Goal: Transaction & Acquisition: Book appointment/travel/reservation

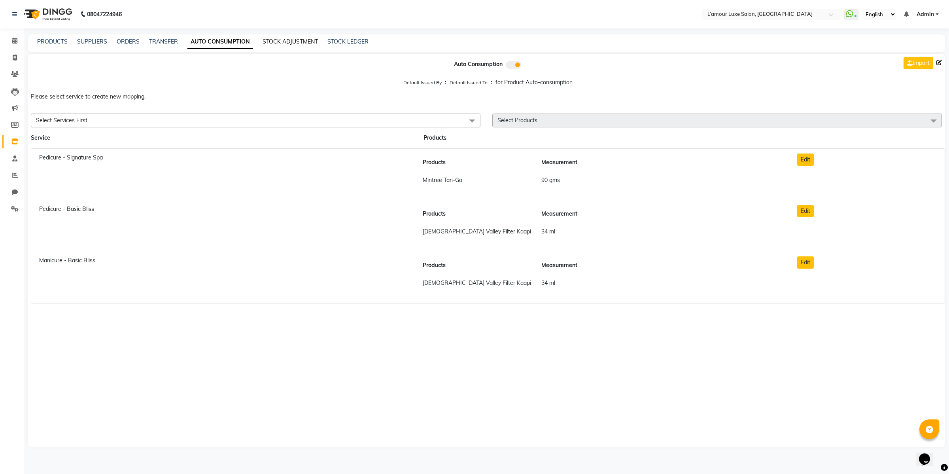
click at [276, 41] on link "STOCK ADJUSTMENT" at bounding box center [290, 41] width 55 height 7
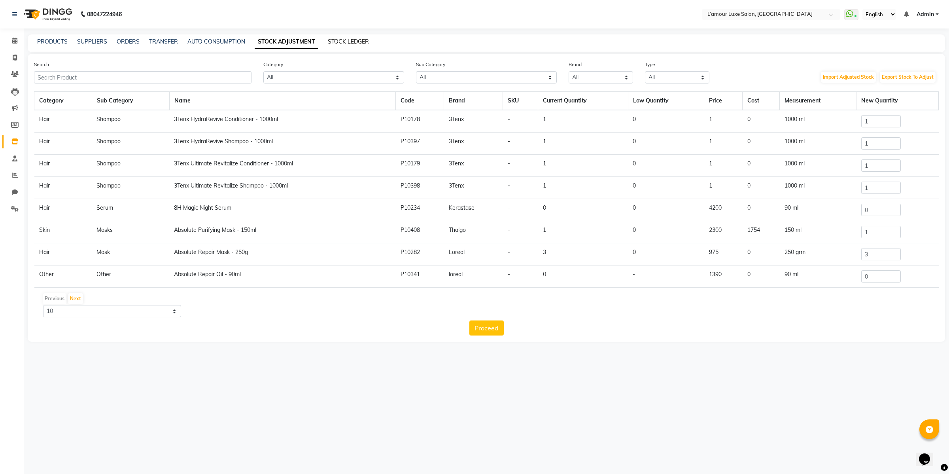
click at [348, 39] on link "STOCK LEDGER" at bounding box center [348, 41] width 41 height 7
select select "all"
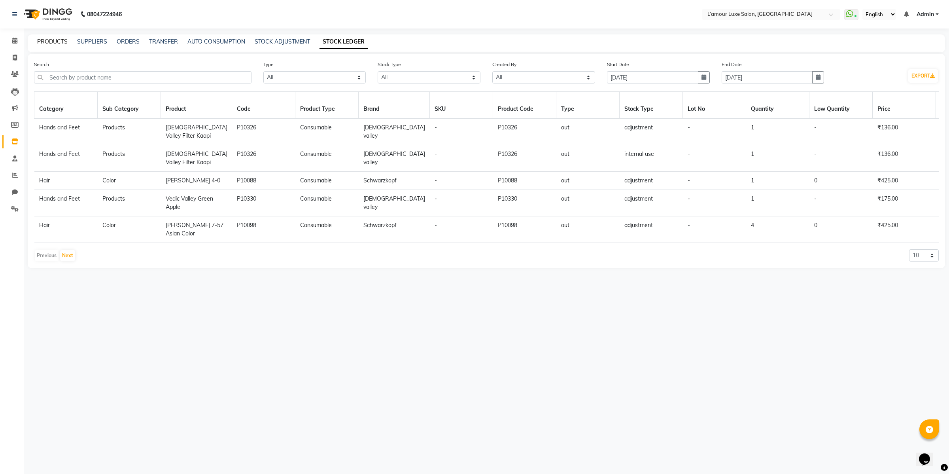
click at [56, 39] on link "PRODUCTS" at bounding box center [52, 41] width 30 height 7
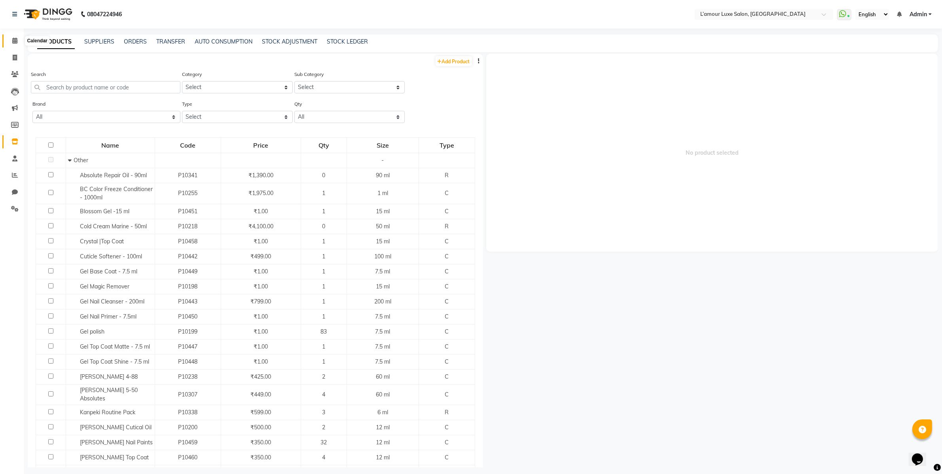
click at [13, 38] on icon at bounding box center [14, 41] width 5 height 6
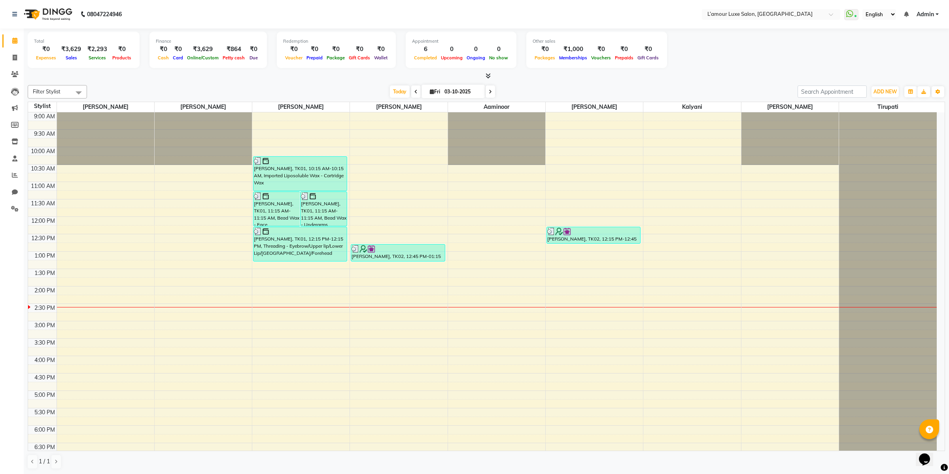
click at [486, 75] on icon at bounding box center [488, 76] width 5 height 6
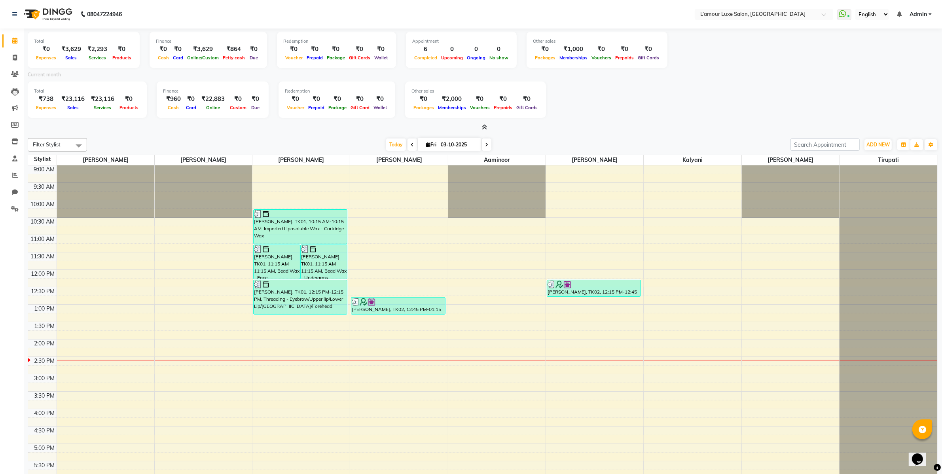
click at [482, 126] on icon at bounding box center [484, 127] width 5 height 6
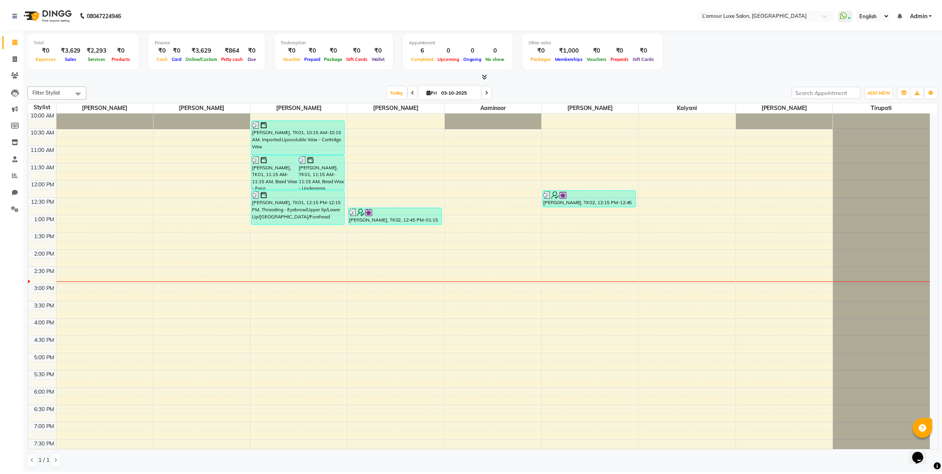
scroll to position [38, 0]
click at [186, 299] on div "9:00 AM 9:30 AM 10:00 AM 10:30 AM 11:00 AM 11:30 AM 12:00 PM 12:30 PM 1:00 PM 1…" at bounding box center [482, 318] width 909 height 487
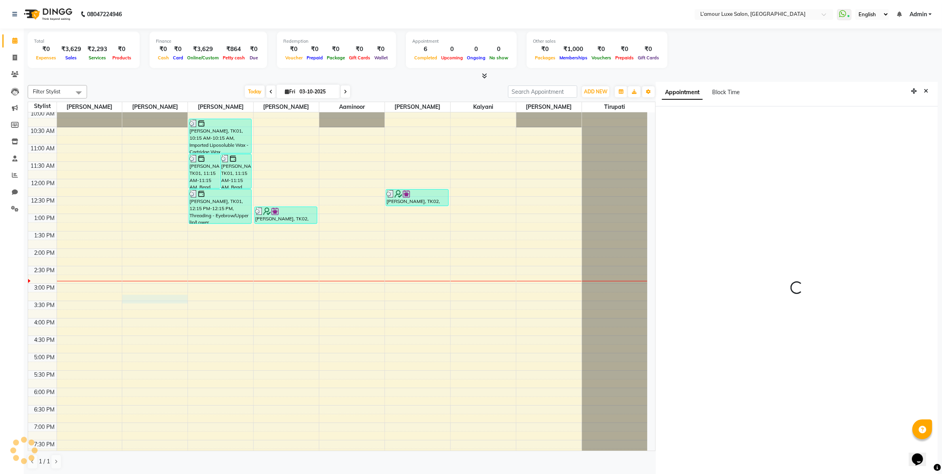
scroll to position [3, 0]
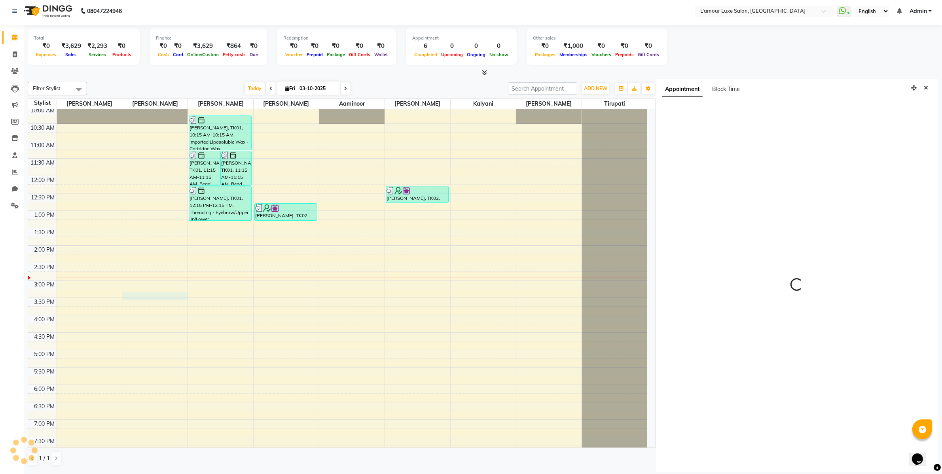
select select "79012"
select select "tentative"
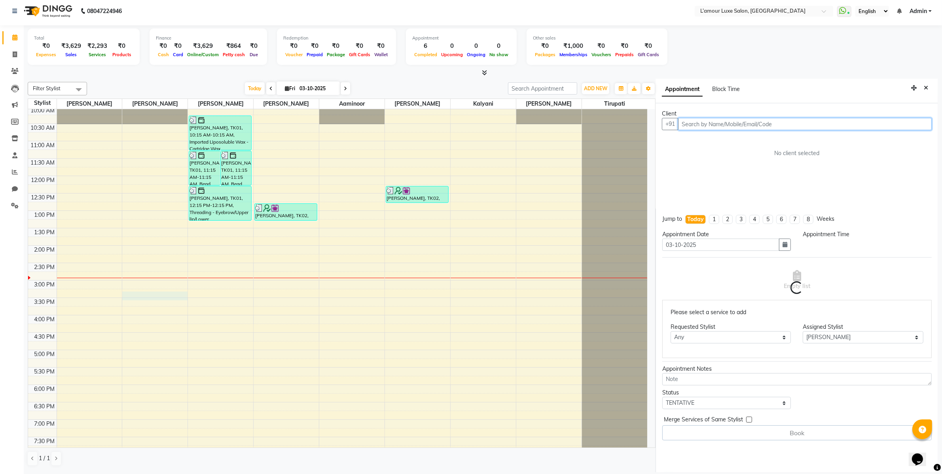
select select "915"
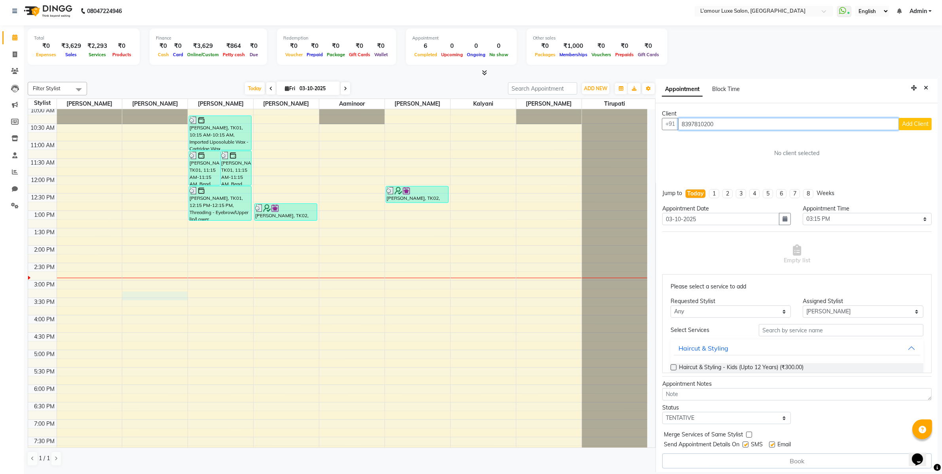
type input "8397810200"
click at [906, 127] on span "Add Client" at bounding box center [915, 123] width 27 height 7
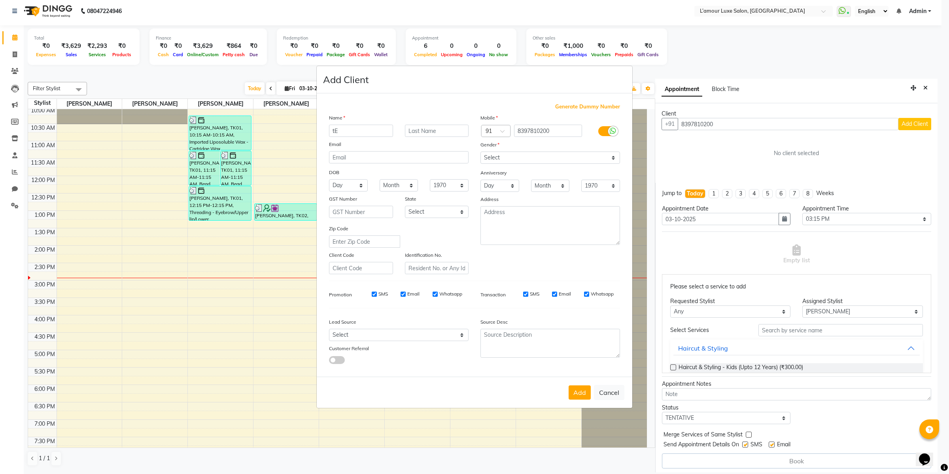
type input "t"
type input "Tejas"
click at [443, 129] on input "text" at bounding box center [437, 131] width 64 height 12
type input "Goel"
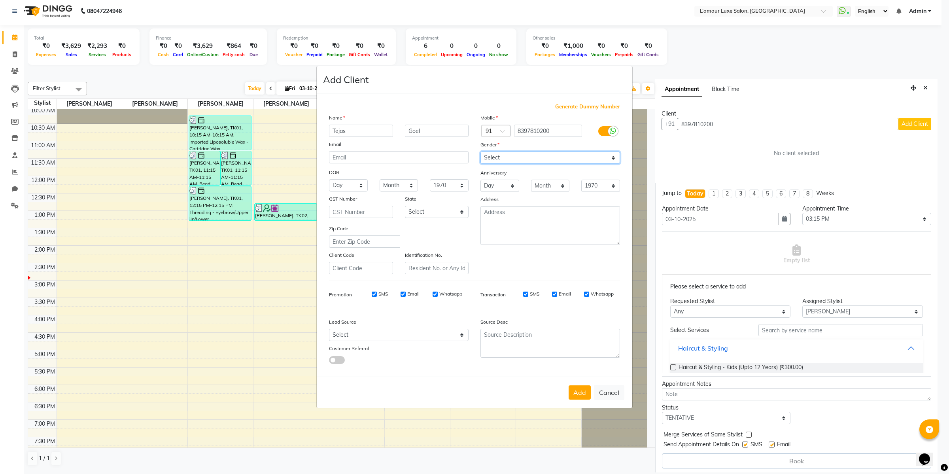
click at [523, 159] on select "Select [DEMOGRAPHIC_DATA] [DEMOGRAPHIC_DATA] Other Prefer Not To Say" at bounding box center [551, 158] width 140 height 12
select select "[DEMOGRAPHIC_DATA]"
click at [481, 152] on select "Select [DEMOGRAPHIC_DATA] [DEMOGRAPHIC_DATA] Other Prefer Not To Say" at bounding box center [551, 158] width 140 height 12
click at [513, 270] on div "Mobile Country Code × 91 8397810200 Gender Select [DEMOGRAPHIC_DATA] [DEMOGRAPH…" at bounding box center [551, 194] width 152 height 161
click at [519, 238] on textarea at bounding box center [551, 225] width 140 height 39
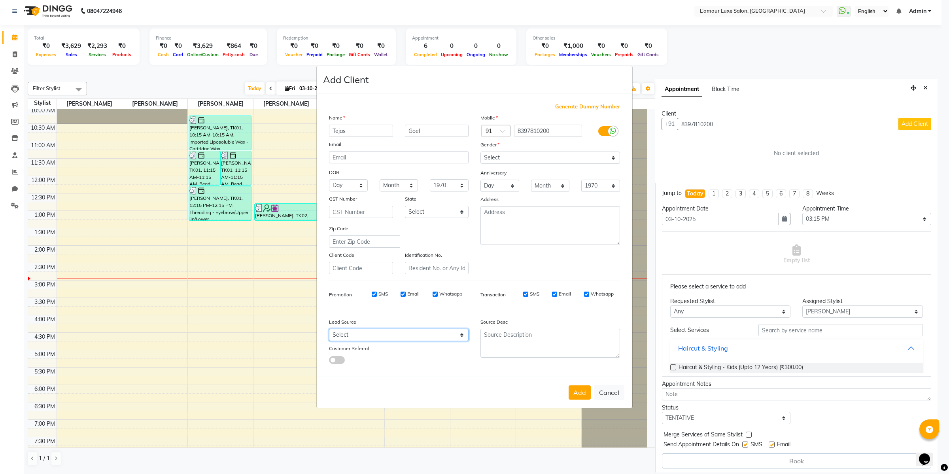
click at [429, 331] on select "Select Walk-in Referral Internet Friend Word of Mouth Advertisement Facebook Ju…" at bounding box center [399, 335] width 140 height 12
click at [517, 337] on textarea at bounding box center [551, 343] width 140 height 29
type textarea "Luzo"
click at [585, 392] on button "Add" at bounding box center [580, 392] width 22 height 14
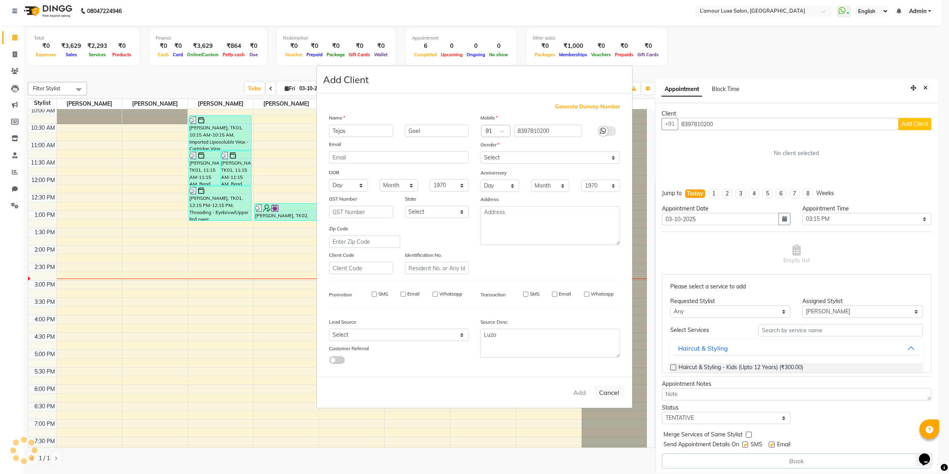
select select
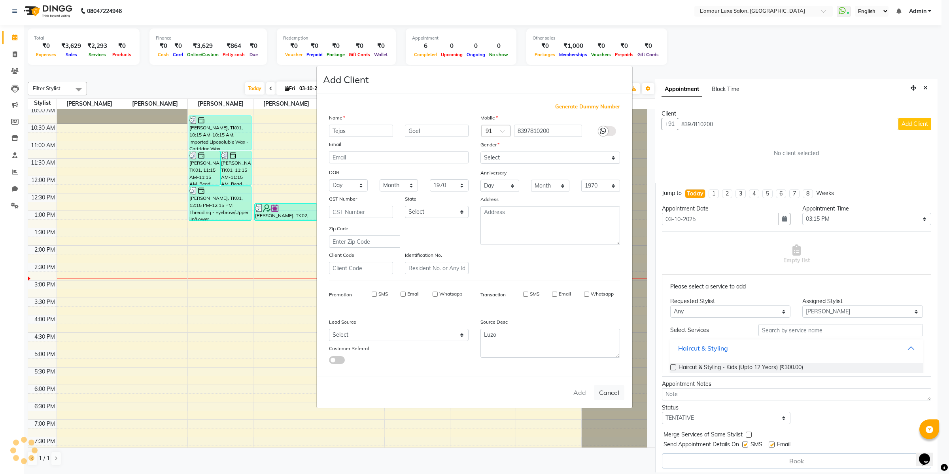
select select
checkbox input "false"
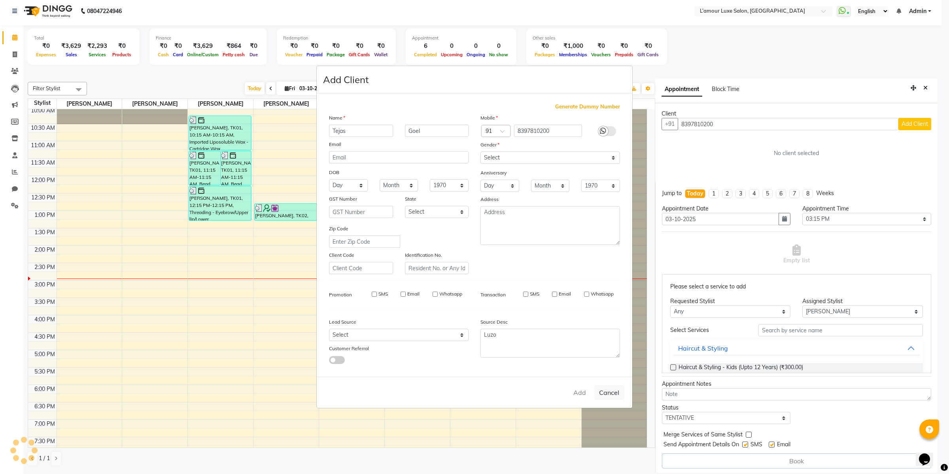
checkbox input "false"
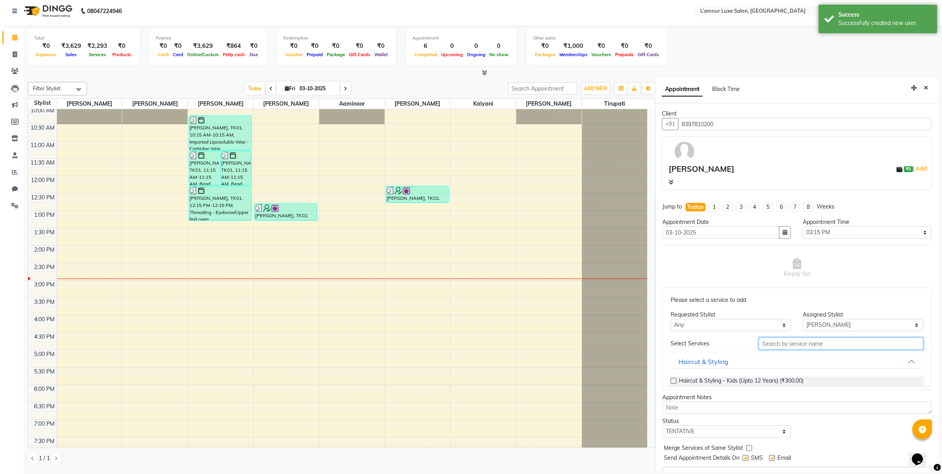
click at [778, 345] on input "text" at bounding box center [841, 343] width 165 height 12
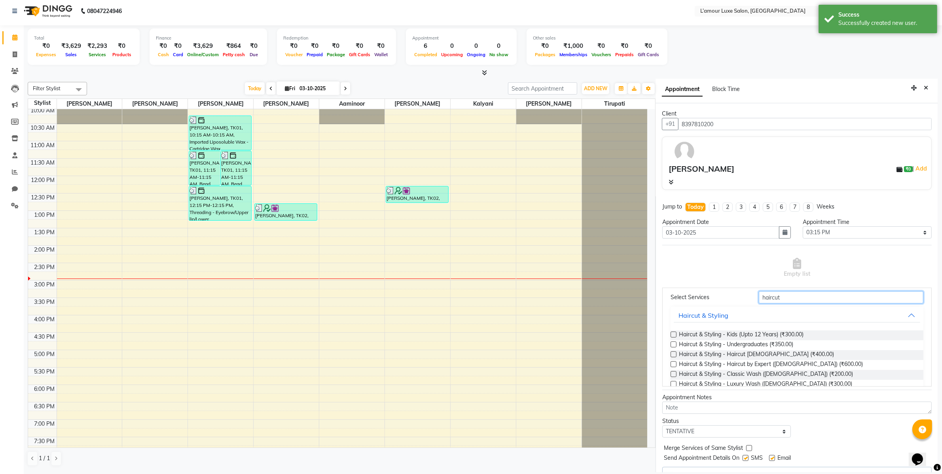
scroll to position [64, 0]
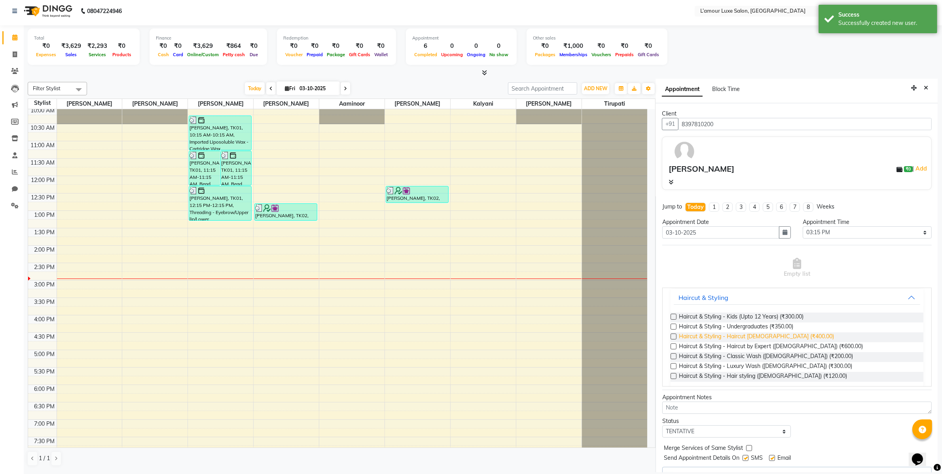
type input "haircut"
click at [764, 335] on span "Haircut & Styling - Haircut [DEMOGRAPHIC_DATA] (₹400.00)" at bounding box center [756, 337] width 155 height 10
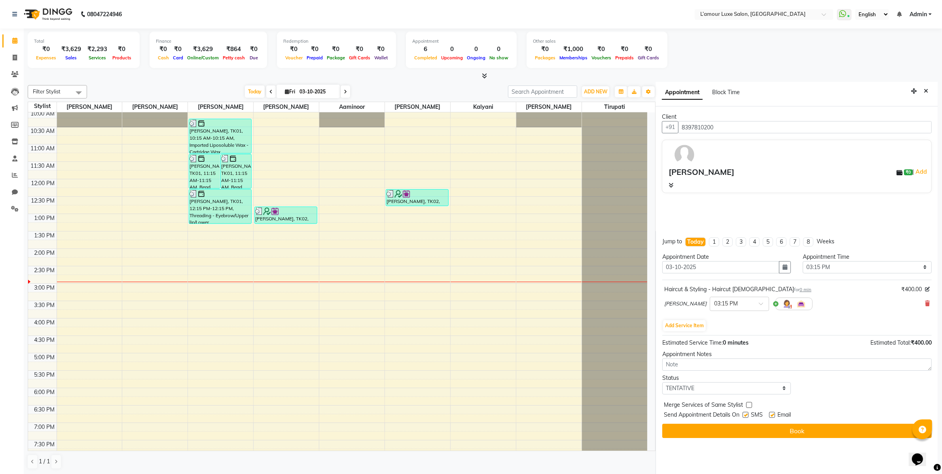
scroll to position [3, 0]
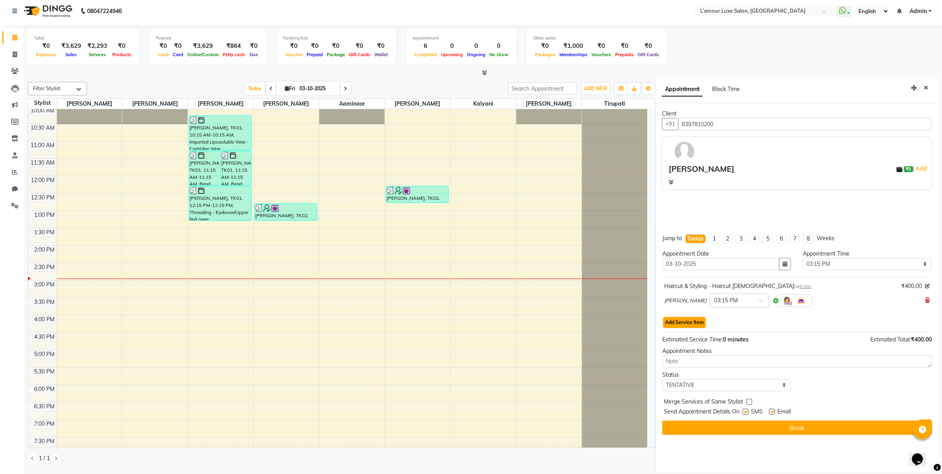
click at [690, 320] on button "Add Service Item" at bounding box center [684, 322] width 43 height 11
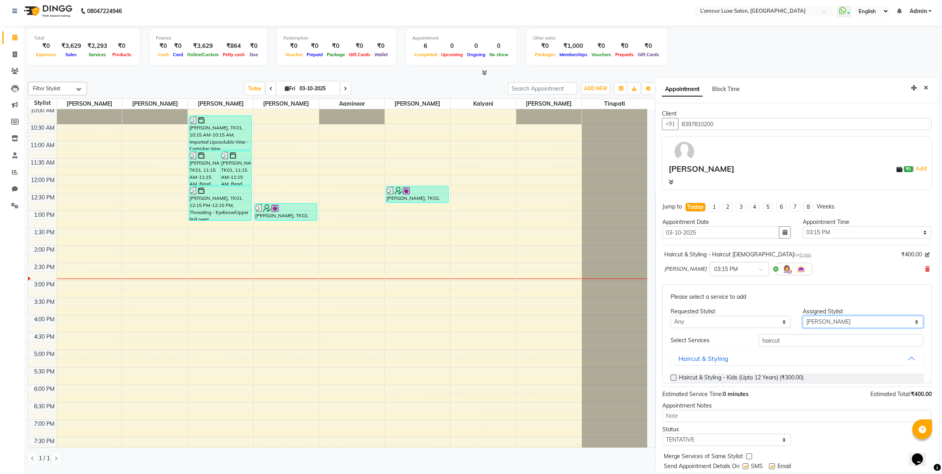
click at [813, 322] on select "Select Aaminoor [PERSON_NAME] [PERSON_NAME] [PERSON_NAME] [PERSON_NAME] [PERSON…" at bounding box center [863, 322] width 121 height 12
select select "63033"
click at [803, 316] on select "Select Aaminoor [PERSON_NAME] [PERSON_NAME] [PERSON_NAME] [PERSON_NAME] [PERSON…" at bounding box center [863, 322] width 121 height 12
click at [794, 339] on input "haircut" at bounding box center [841, 340] width 165 height 12
type input "h"
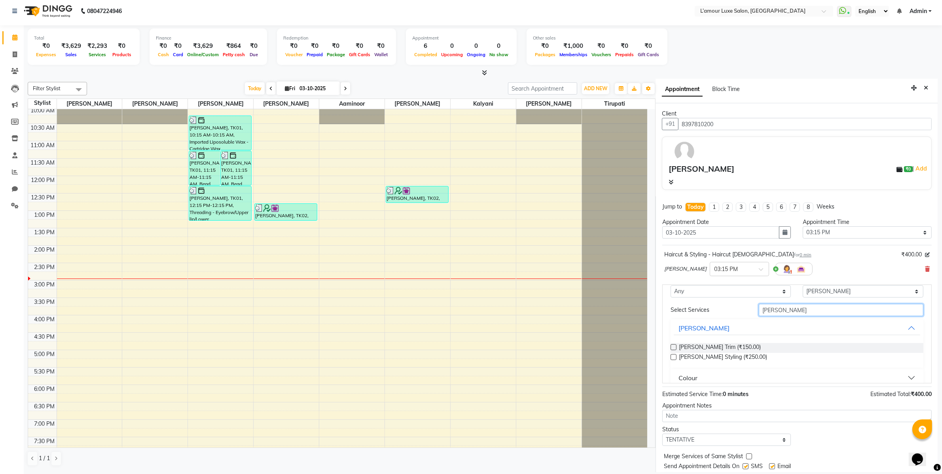
scroll to position [31, 0]
type input "[PERSON_NAME]"
click at [728, 353] on span "[PERSON_NAME] Styling (₹250.00)" at bounding box center [723, 357] width 88 height 10
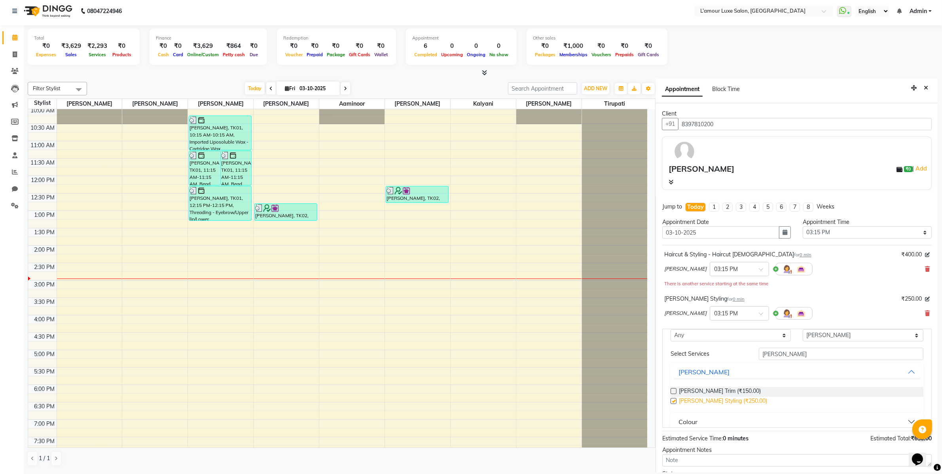
checkbox input "false"
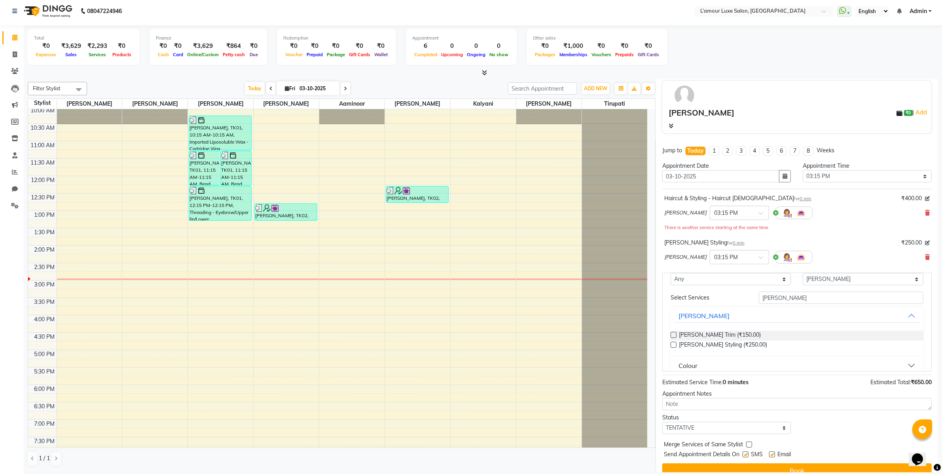
scroll to position [68, 0]
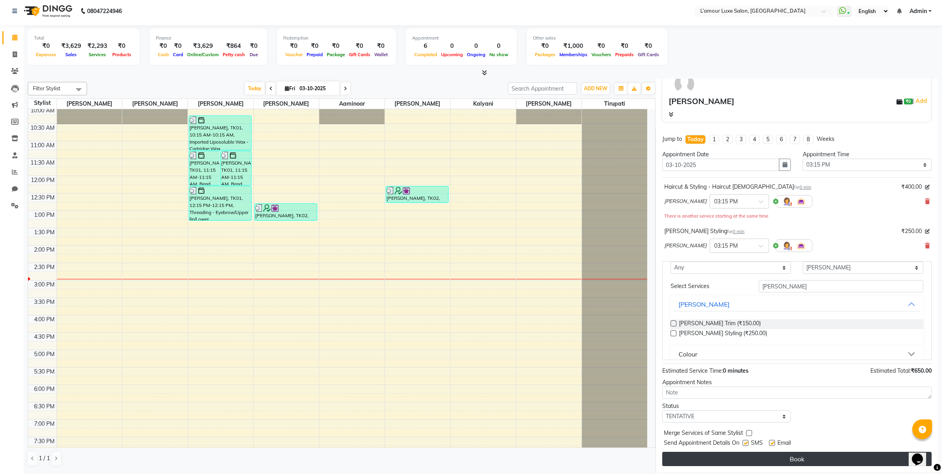
click at [814, 455] on button "Book" at bounding box center [796, 459] width 269 height 14
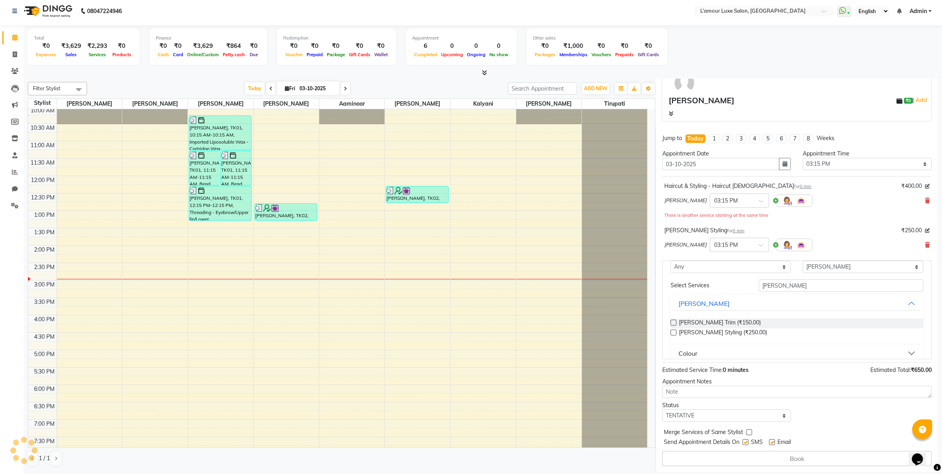
select select "63033"
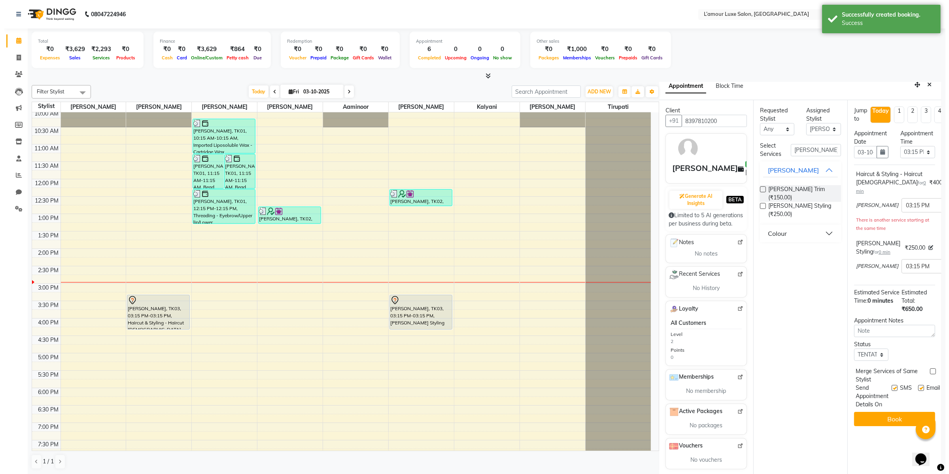
scroll to position [0, 0]
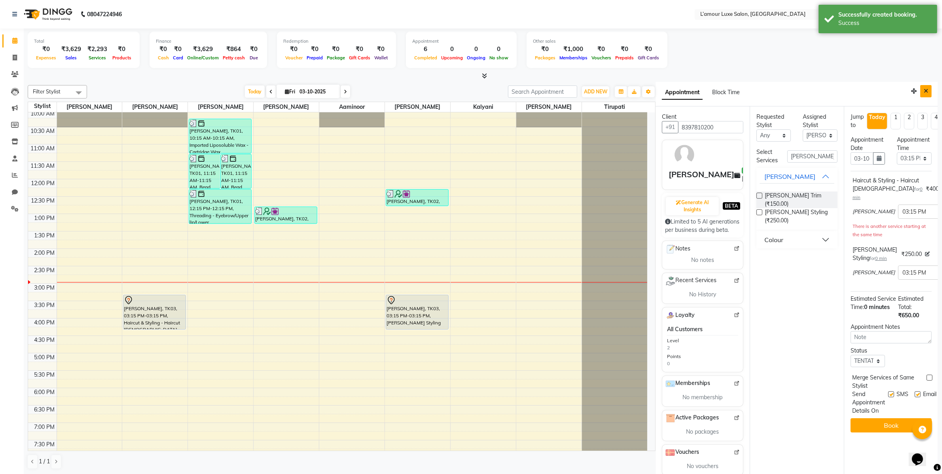
click at [921, 87] on button "Close" at bounding box center [925, 91] width 11 height 12
